Goal: Task Accomplishment & Management: Use online tool/utility

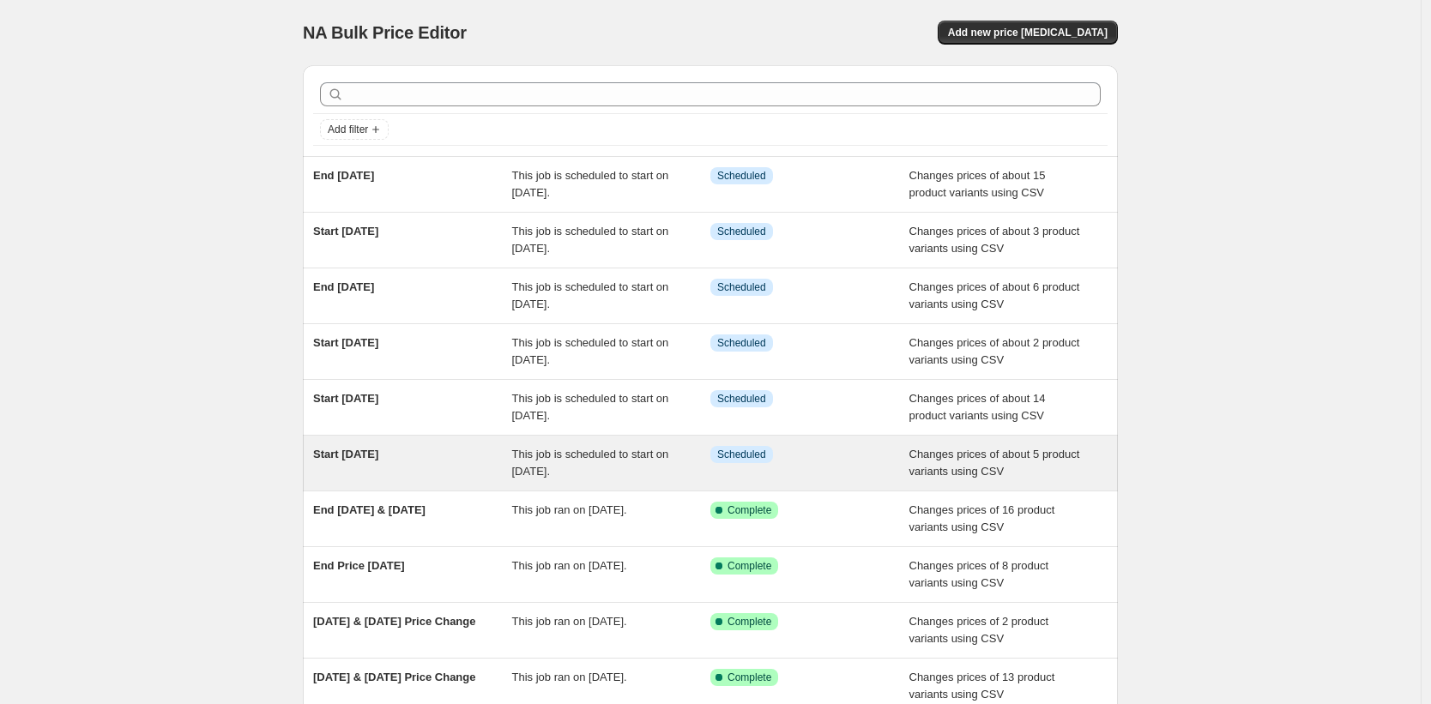
click at [600, 455] on span "This job is scheduled to start on [DATE]." at bounding box center [590, 463] width 157 height 30
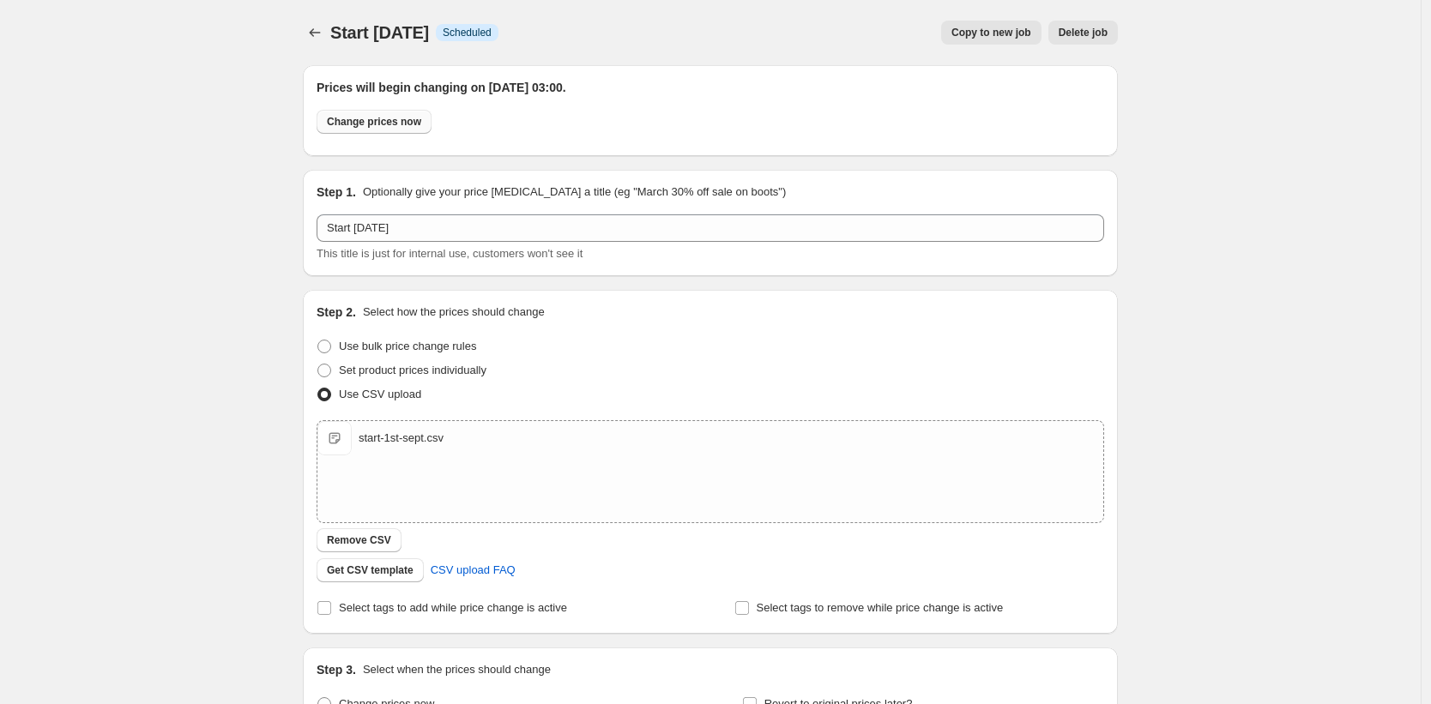
click at [388, 124] on span "Change prices now" at bounding box center [374, 122] width 94 height 14
radio input "true"
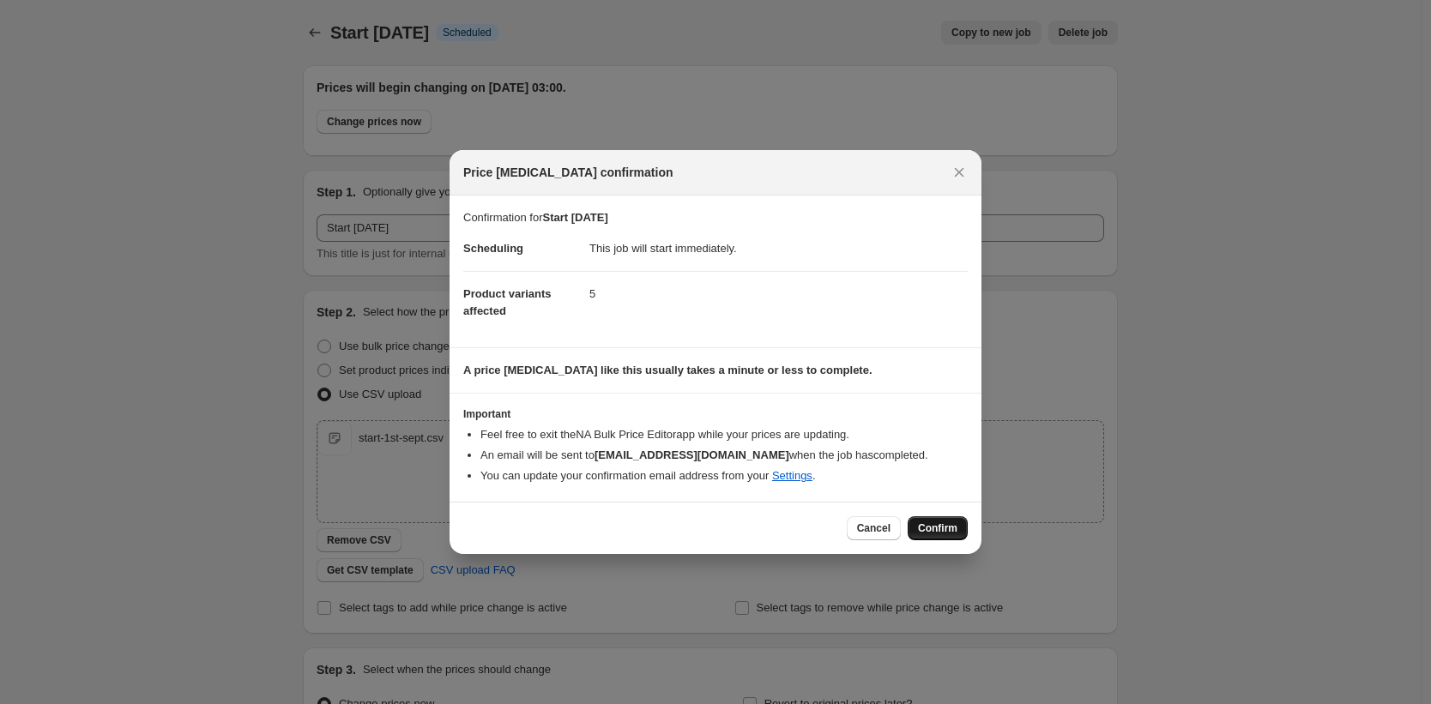
click at [945, 528] on span "Confirm" at bounding box center [937, 529] width 39 height 14
